Goal: Book appointment/travel/reservation

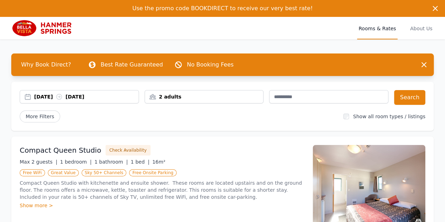
click at [95, 96] on div "[DATE] [DATE]" at bounding box center [86, 96] width 104 height 7
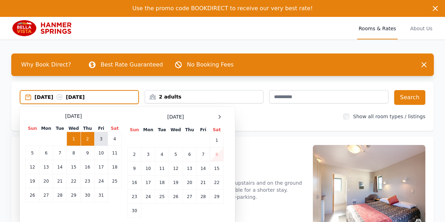
click at [98, 143] on td "3" at bounding box center [100, 139] width 13 height 14
click at [45, 97] on div "[DATE] --" at bounding box center [86, 97] width 104 height 7
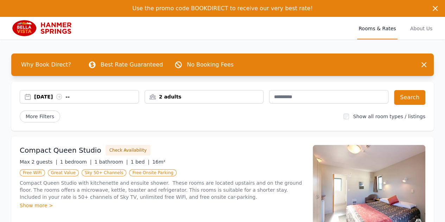
click at [54, 95] on div "[DATE] --" at bounding box center [86, 96] width 104 height 7
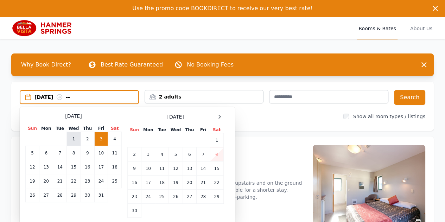
click at [74, 135] on td "1" at bounding box center [74, 139] width 14 height 14
click at [89, 96] on div "[DATE] --" at bounding box center [86, 97] width 104 height 7
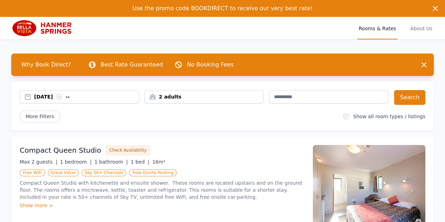
click at [90, 98] on div "[DATE] --" at bounding box center [86, 96] width 104 height 7
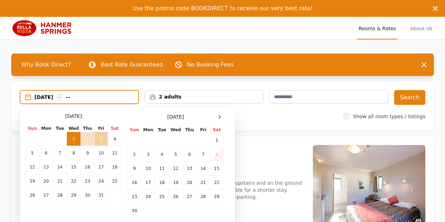
click at [99, 137] on td "3" at bounding box center [100, 139] width 13 height 14
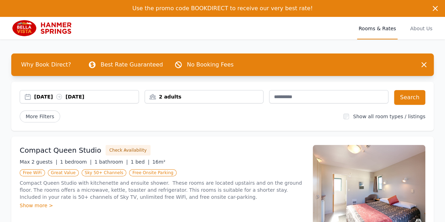
click at [186, 99] on div "2 adults" at bounding box center [204, 96] width 118 height 7
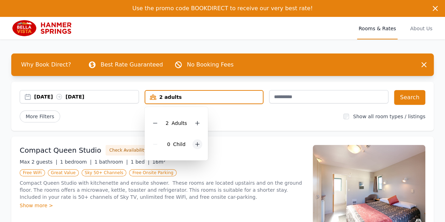
click at [196, 145] on icon at bounding box center [197, 144] width 6 height 6
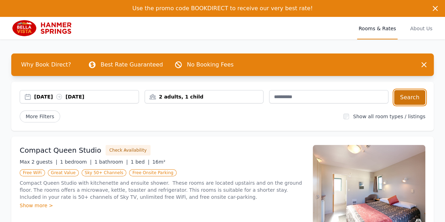
click at [406, 100] on button "Search" at bounding box center [409, 97] width 31 height 15
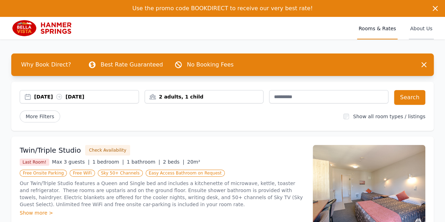
click at [423, 30] on span "About Us" at bounding box center [420, 28] width 25 height 22
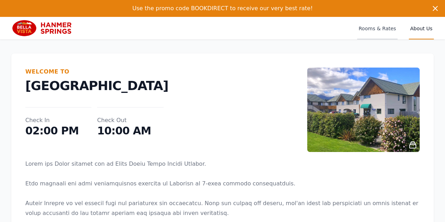
click at [368, 28] on span "Rooms & Rates" at bounding box center [377, 28] width 40 height 22
